Goal: Find specific page/section: Find specific page/section

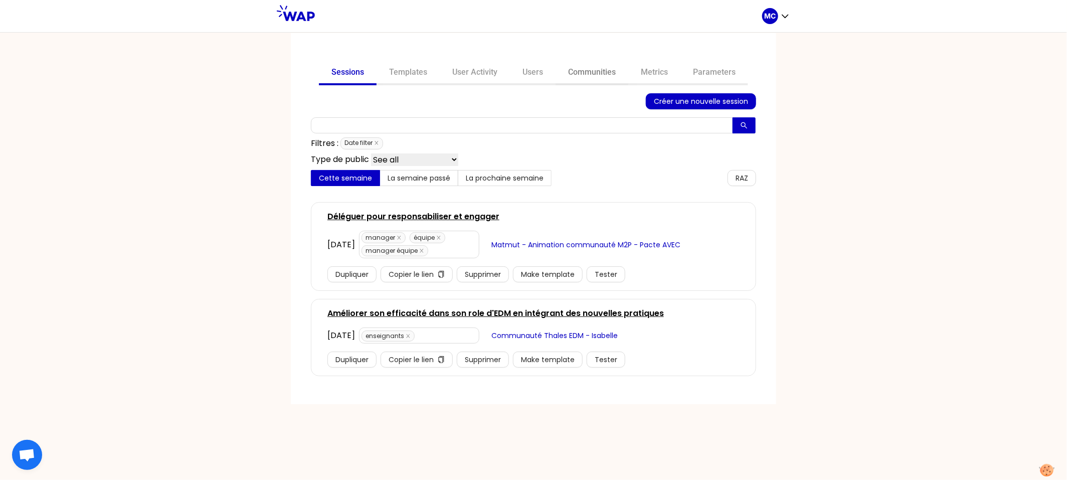
click at [610, 61] on link "Communities" at bounding box center [592, 73] width 73 height 24
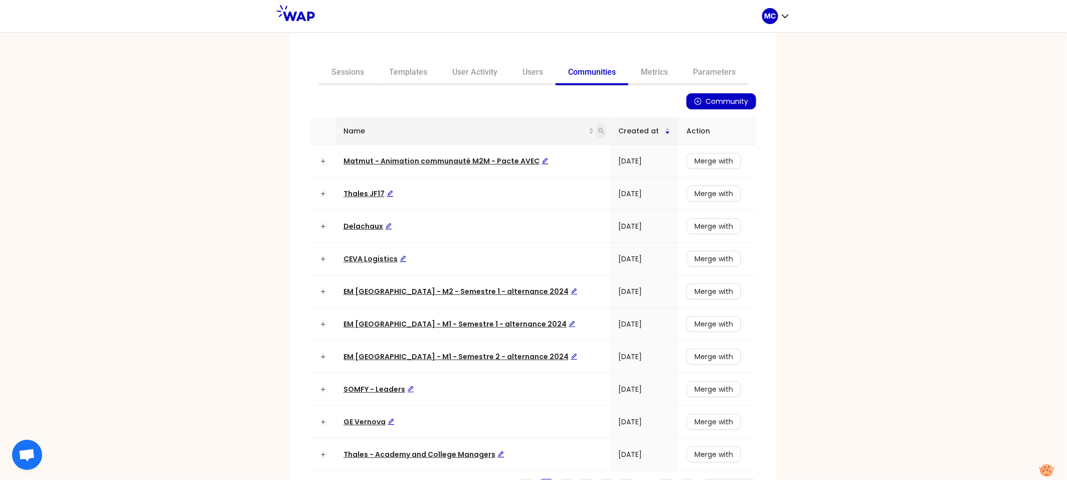
click at [598, 132] on icon "search" at bounding box center [601, 131] width 6 height 6
type input "rexel"
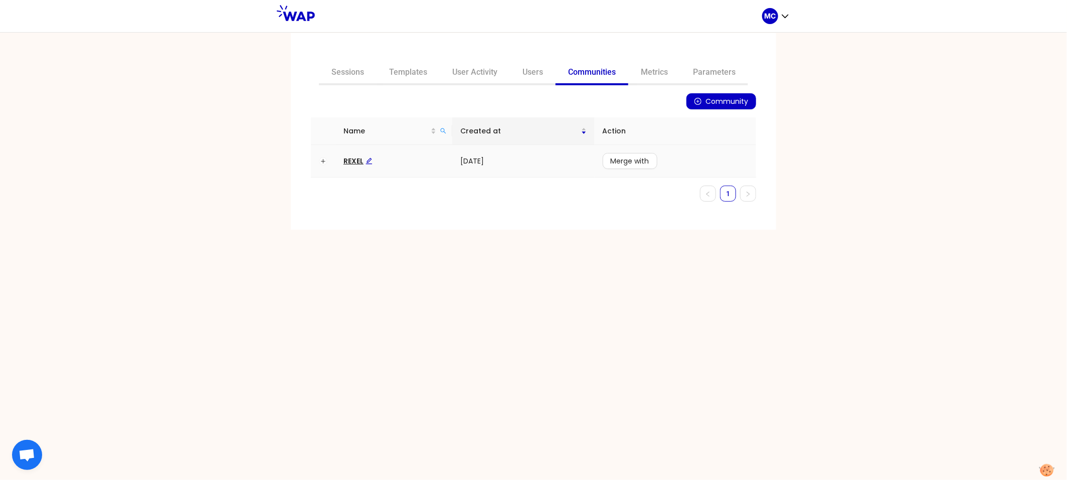
click at [352, 165] on span "REXEL" at bounding box center [358, 161] width 29 height 10
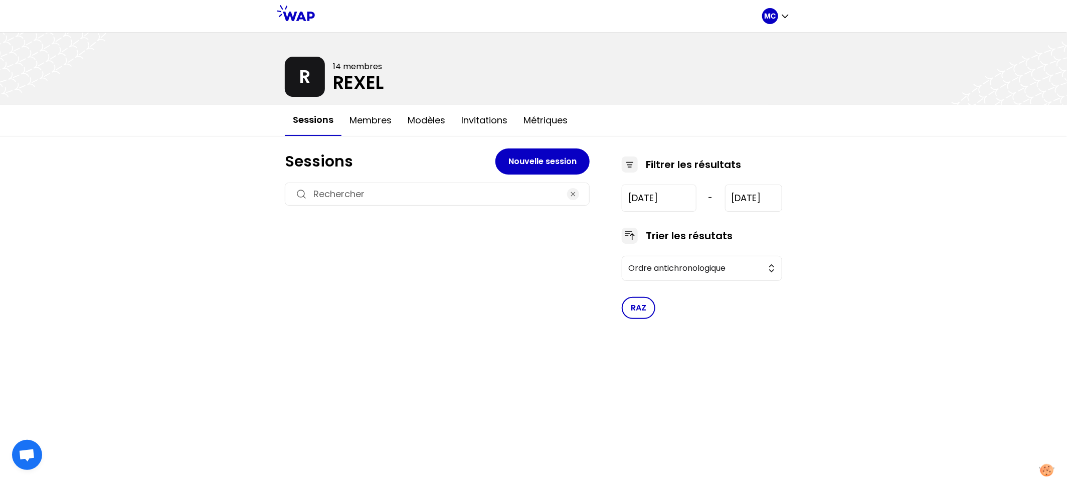
type input "[DATE]"
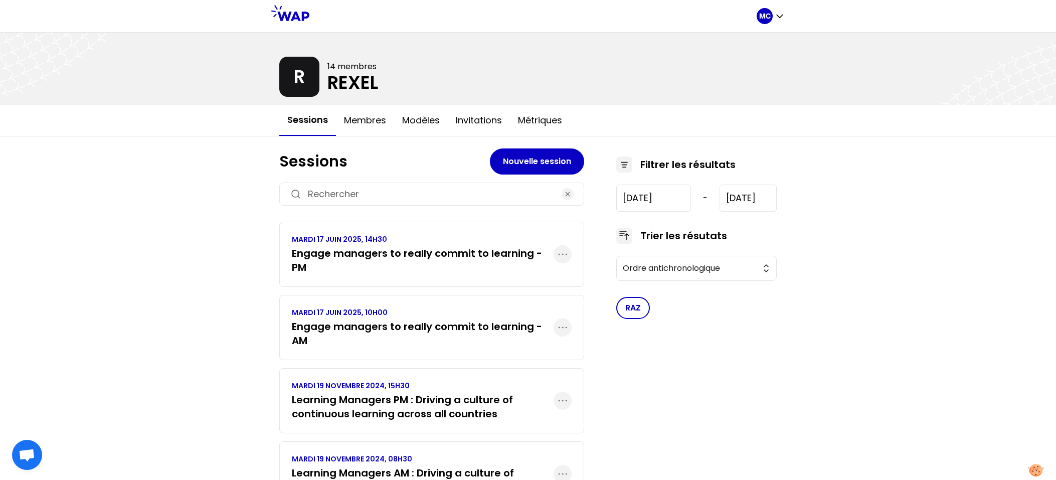
click at [222, 290] on div "MC R 14 membres [PERSON_NAME] Membres Modèles Invitations Métriques Sessions No…" at bounding box center [528, 269] width 1056 height 539
